Goal: Book appointment/travel/reservation

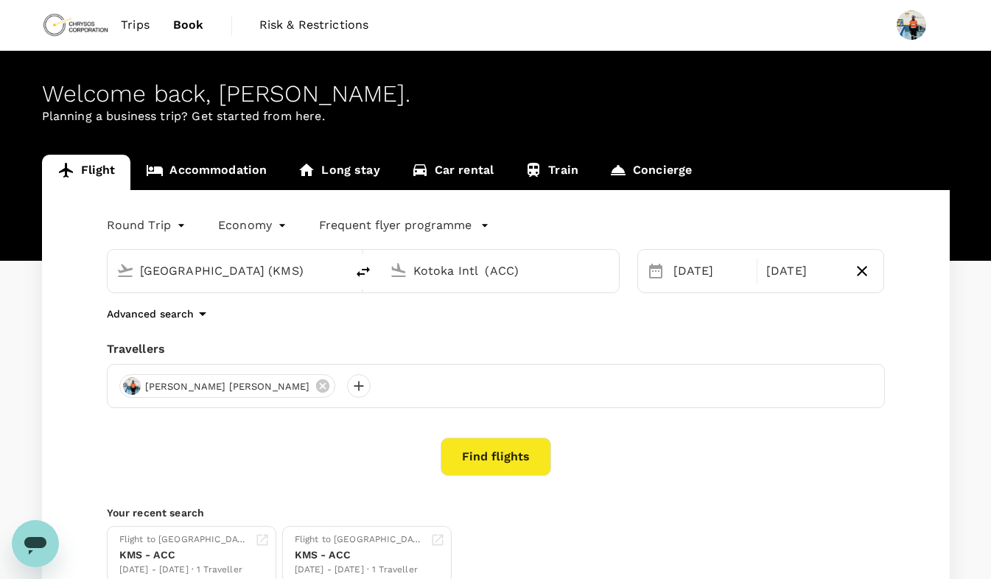
type input "[GEOGRAPHIC_DATA] (KMS)"
type input "Kotoka Intl (ACC)"
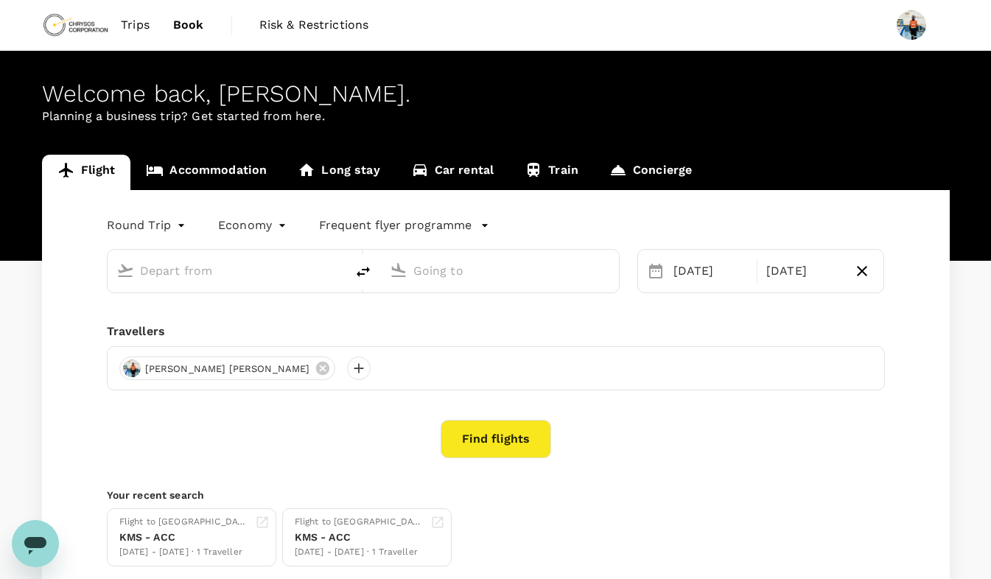
type input "[GEOGRAPHIC_DATA] (KMS)"
type input "Kotoka Intl (ACC)"
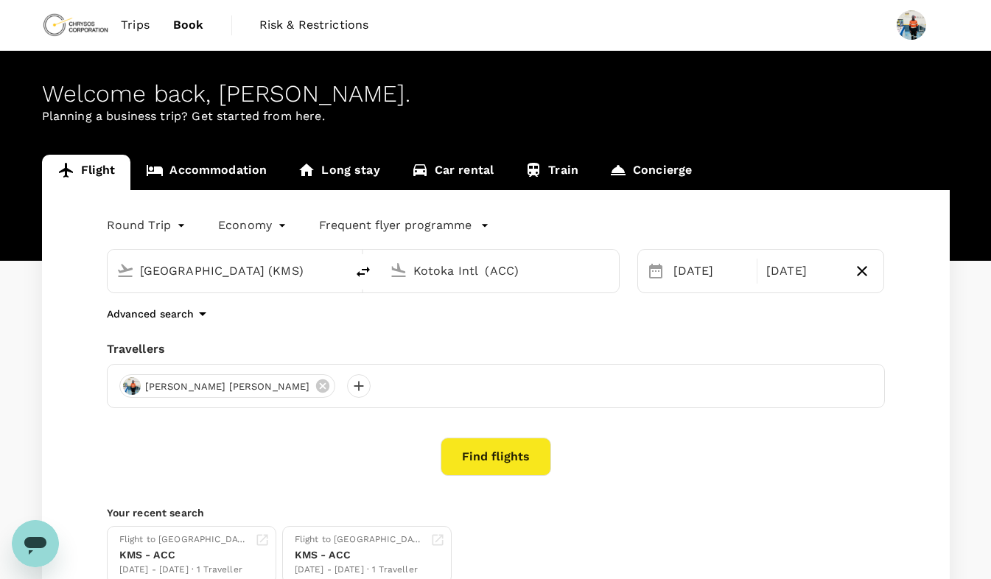
click at [139, 24] on span "Trips" at bounding box center [135, 25] width 29 height 18
